Goal: Transaction & Acquisition: Purchase product/service

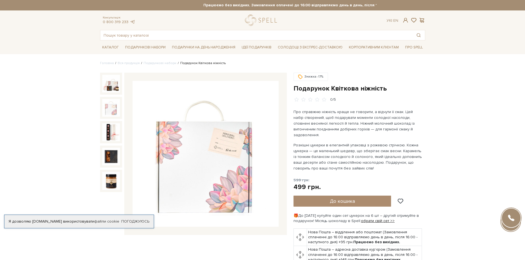
click at [109, 107] on img at bounding box center [111, 108] width 18 height 18
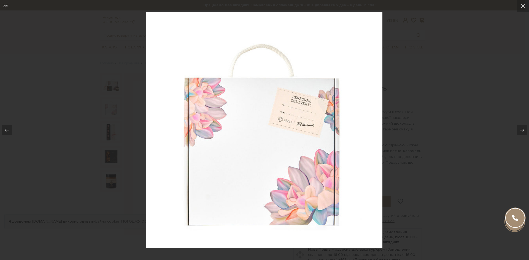
click at [432, 73] on div at bounding box center [264, 130] width 529 height 260
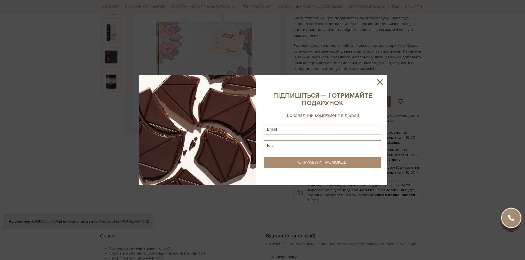
scroll to position [110, 0]
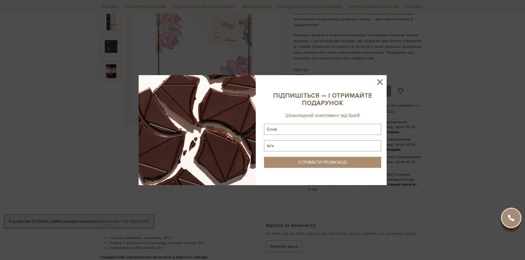
click at [379, 79] on icon at bounding box center [379, 81] width 9 height 9
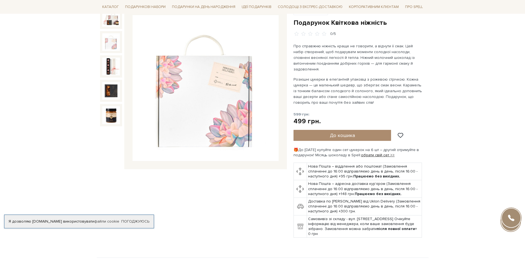
scroll to position [0, 0]
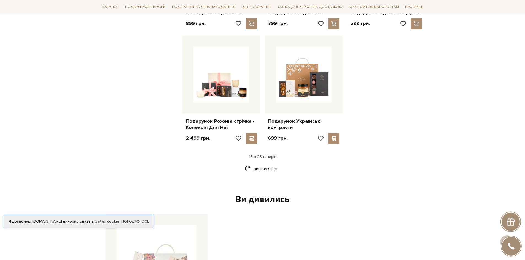
scroll to position [661, 0]
click at [268, 164] on link "Дивитися ще" at bounding box center [263, 169] width 36 height 10
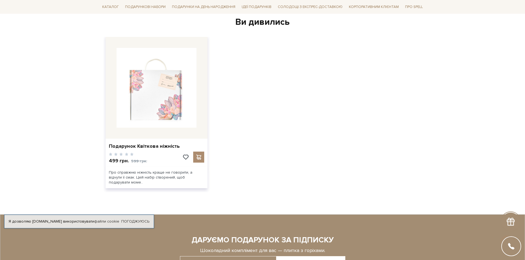
scroll to position [1157, 0]
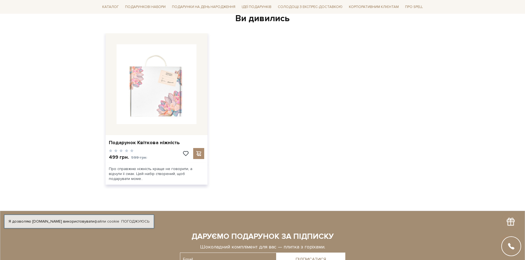
click at [140, 82] on img at bounding box center [157, 84] width 80 height 80
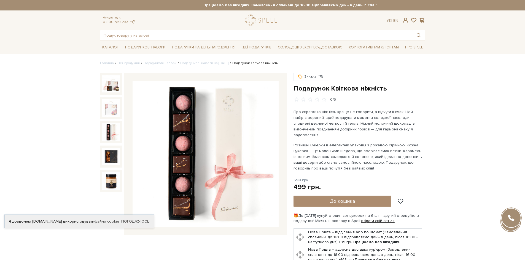
click at [110, 127] on img at bounding box center [111, 132] width 18 height 18
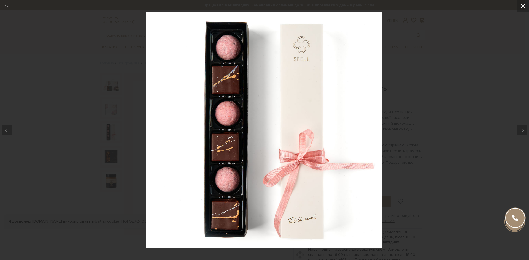
click at [522, 7] on icon at bounding box center [523, 6] width 4 height 4
